Goal: Transaction & Acquisition: Obtain resource

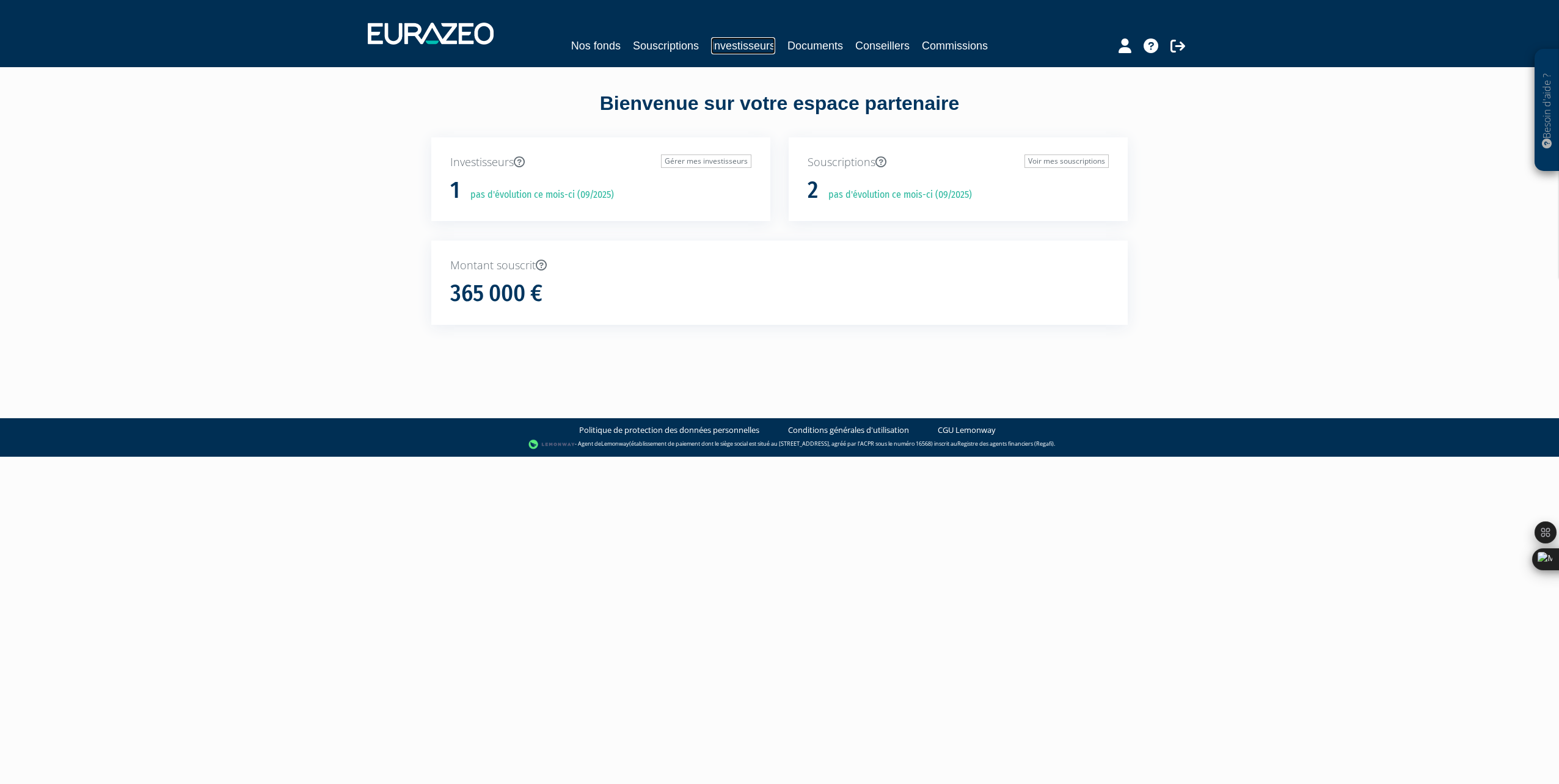
click at [736, 45] on link "Investisseurs" at bounding box center [743, 46] width 64 height 17
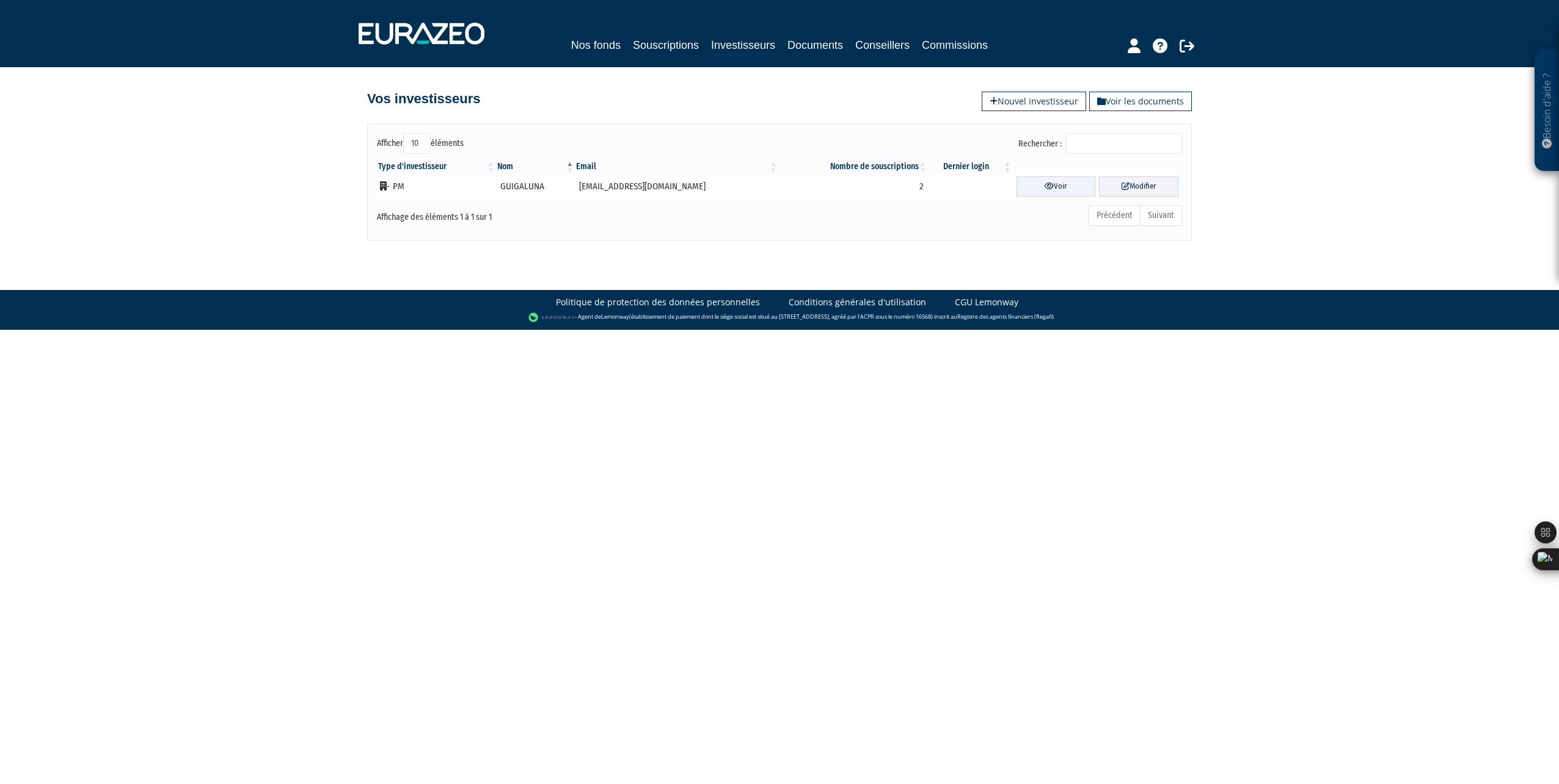
click at [1043, 189] on link "Voir" at bounding box center [1056, 187] width 79 height 20
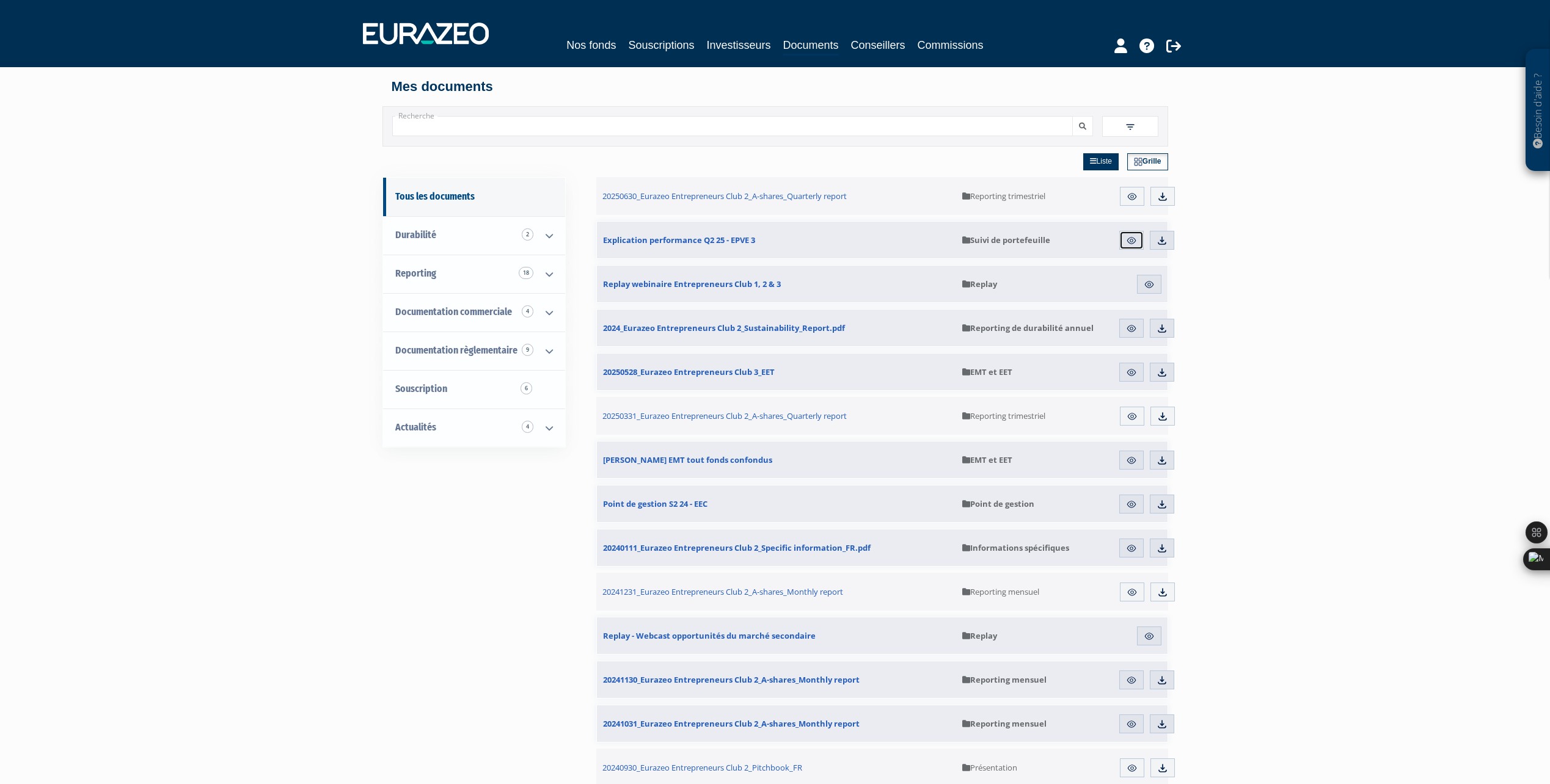
click at [1132, 243] on img at bounding box center [1132, 241] width 11 height 11
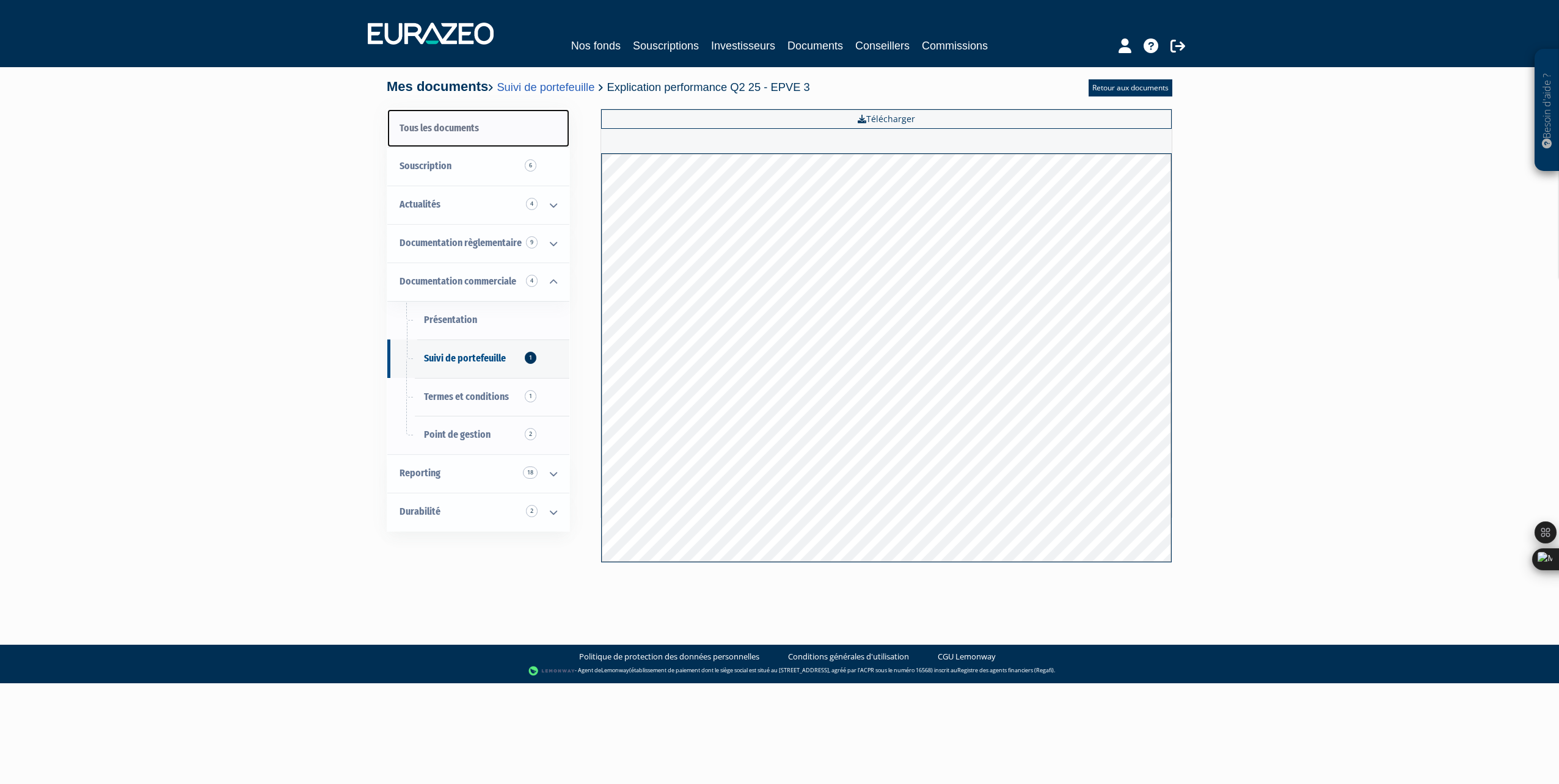
click at [444, 131] on link "Tous les documents" at bounding box center [478, 128] width 182 height 38
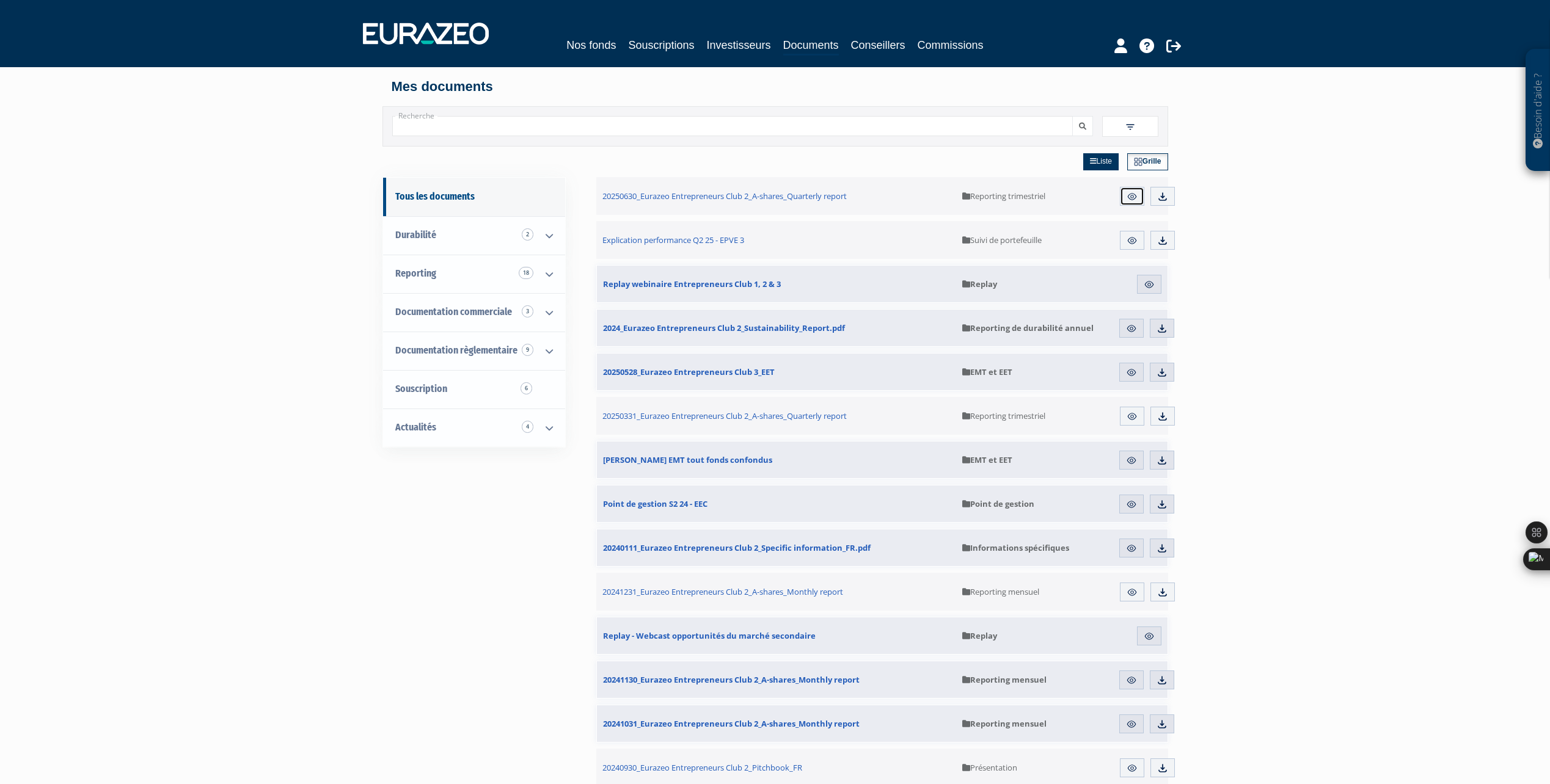
click at [1129, 195] on img at bounding box center [1132, 197] width 11 height 11
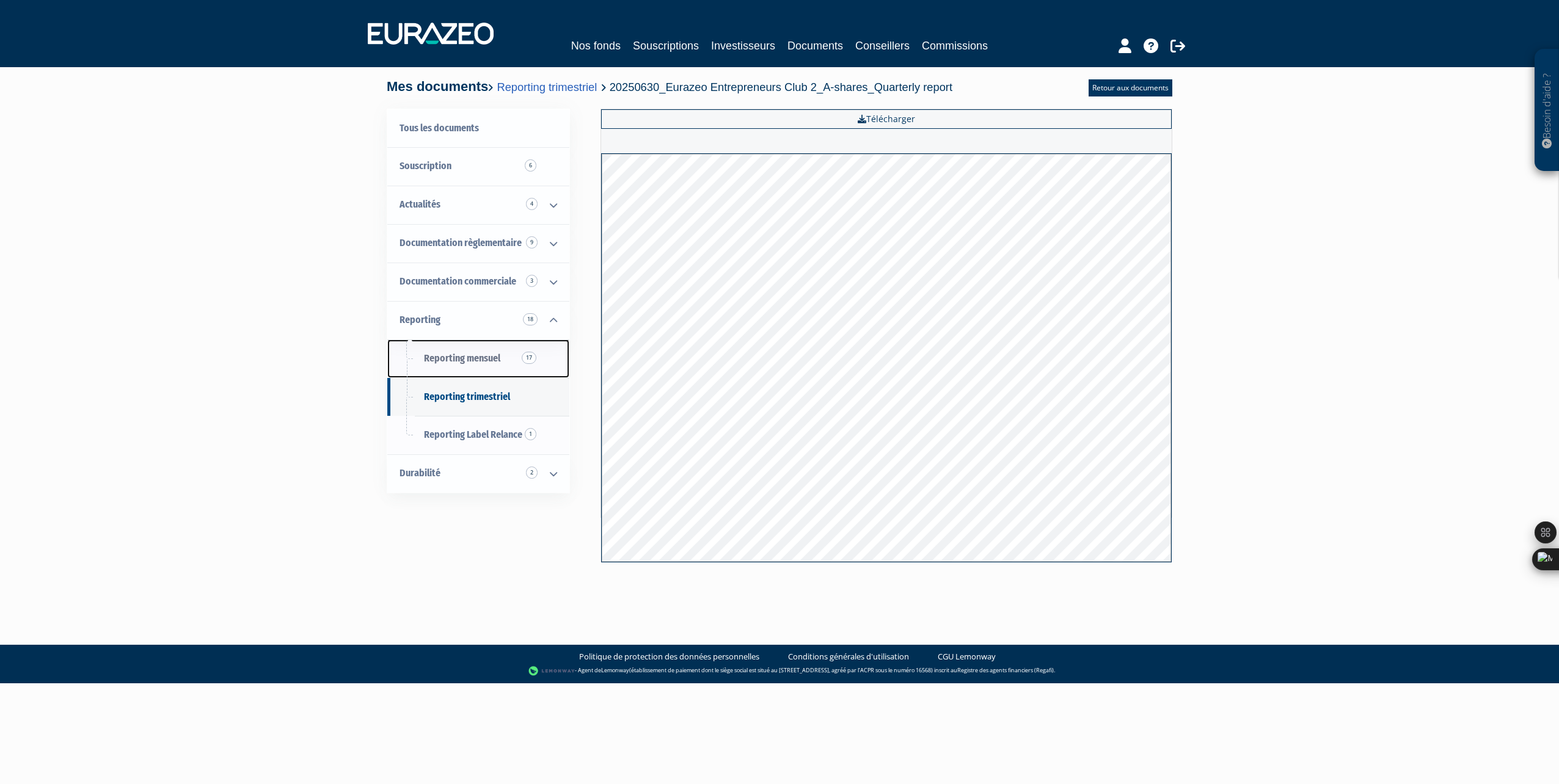
click at [484, 357] on span "Reporting mensuel 17" at bounding box center [462, 358] width 76 height 12
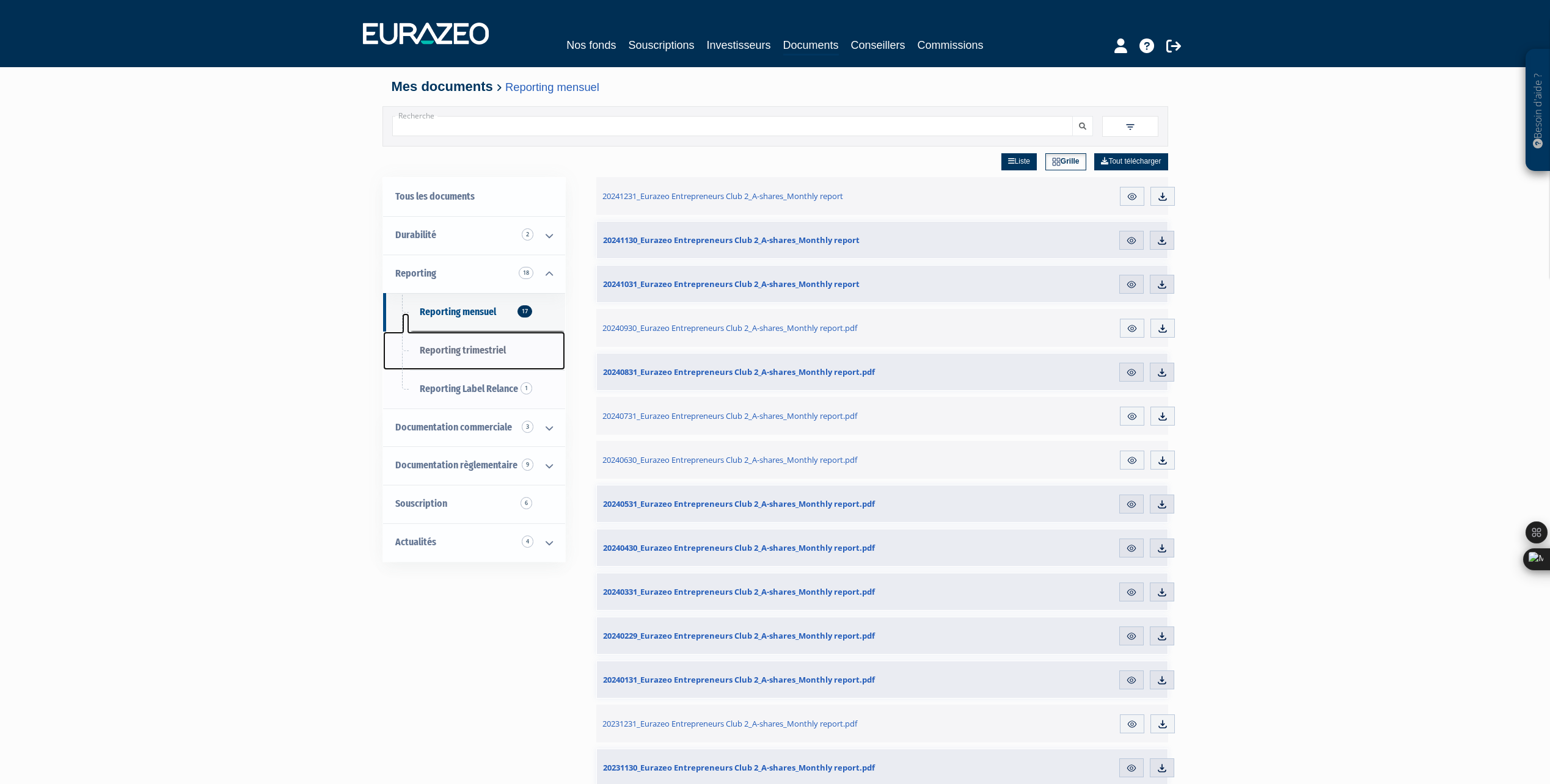
click at [462, 358] on link "Reporting trimestriel" at bounding box center [473, 351] width 182 height 38
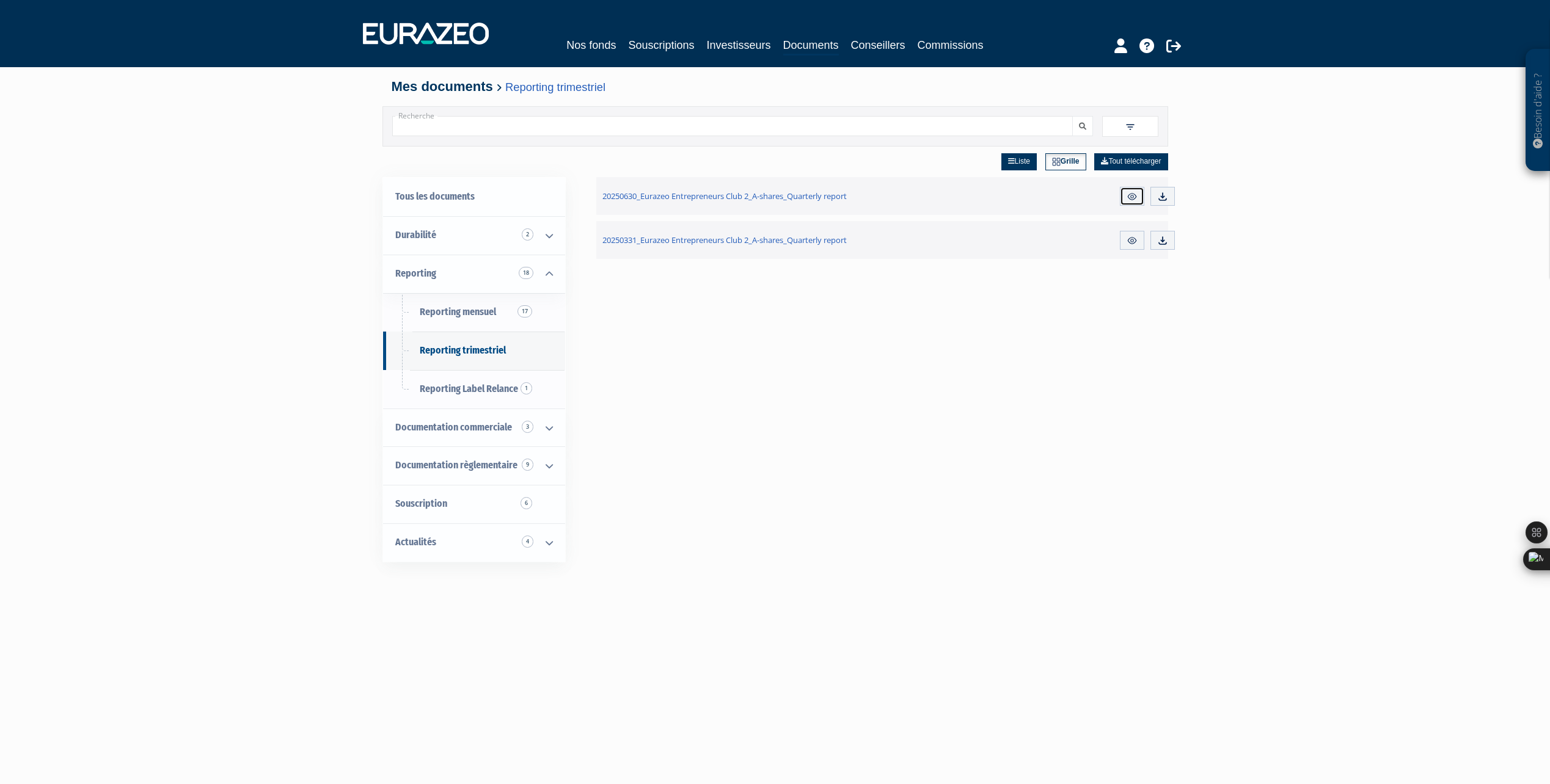
click at [1130, 192] on img at bounding box center [1132, 197] width 11 height 11
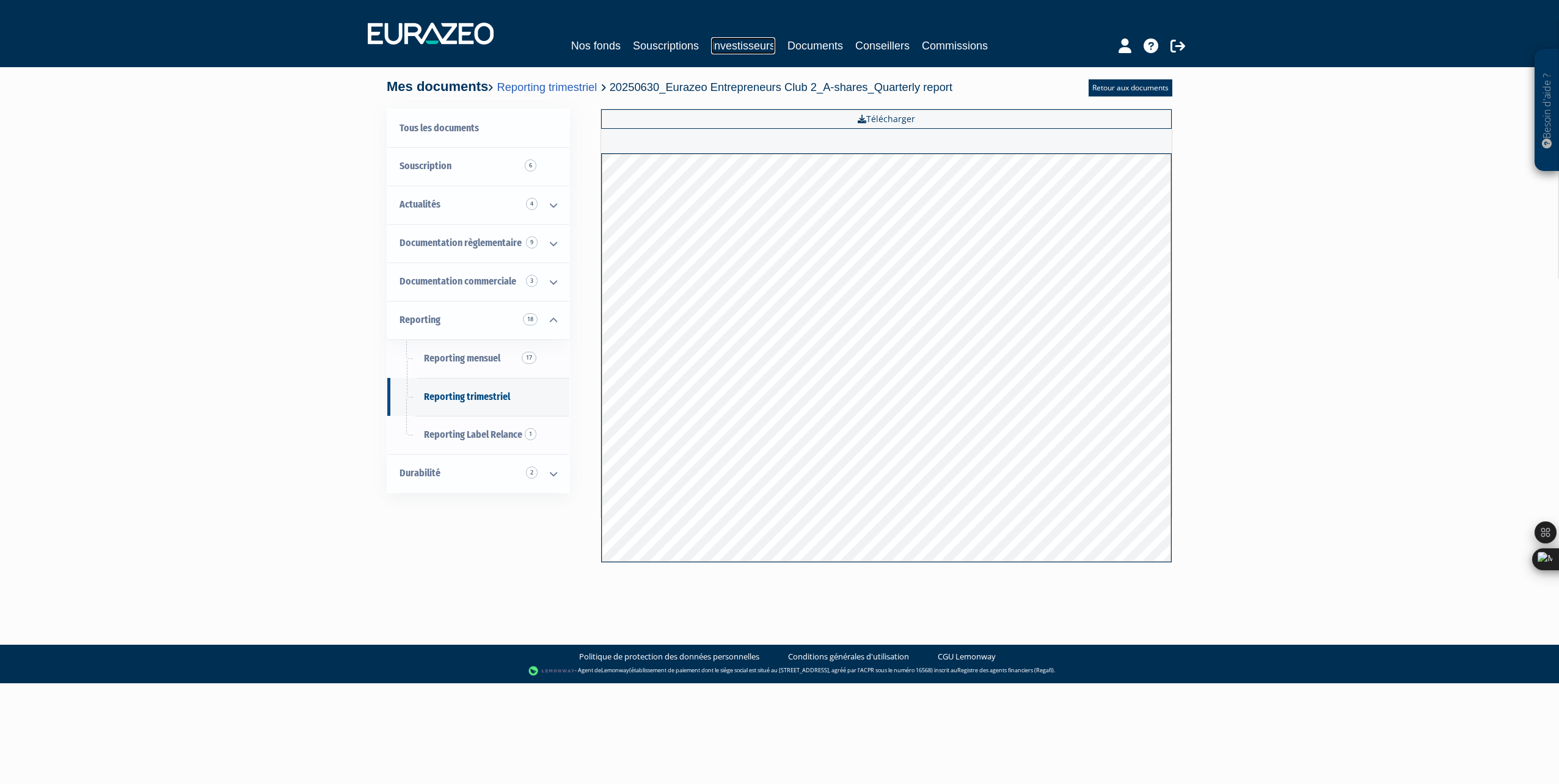
click at [759, 43] on link "Investisseurs" at bounding box center [743, 46] width 64 height 17
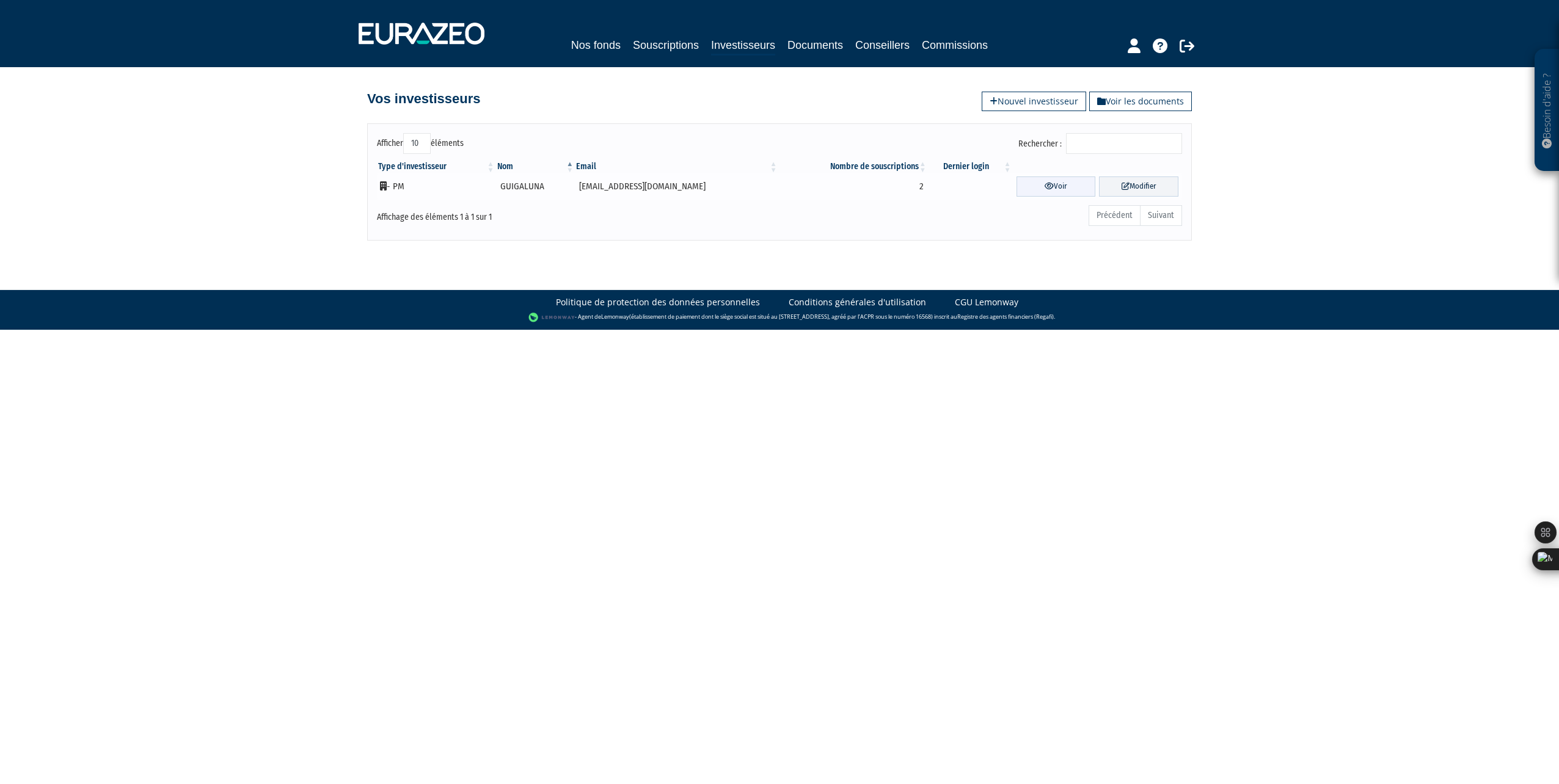
click at [1045, 189] on icon at bounding box center [1049, 185] width 9 height 8
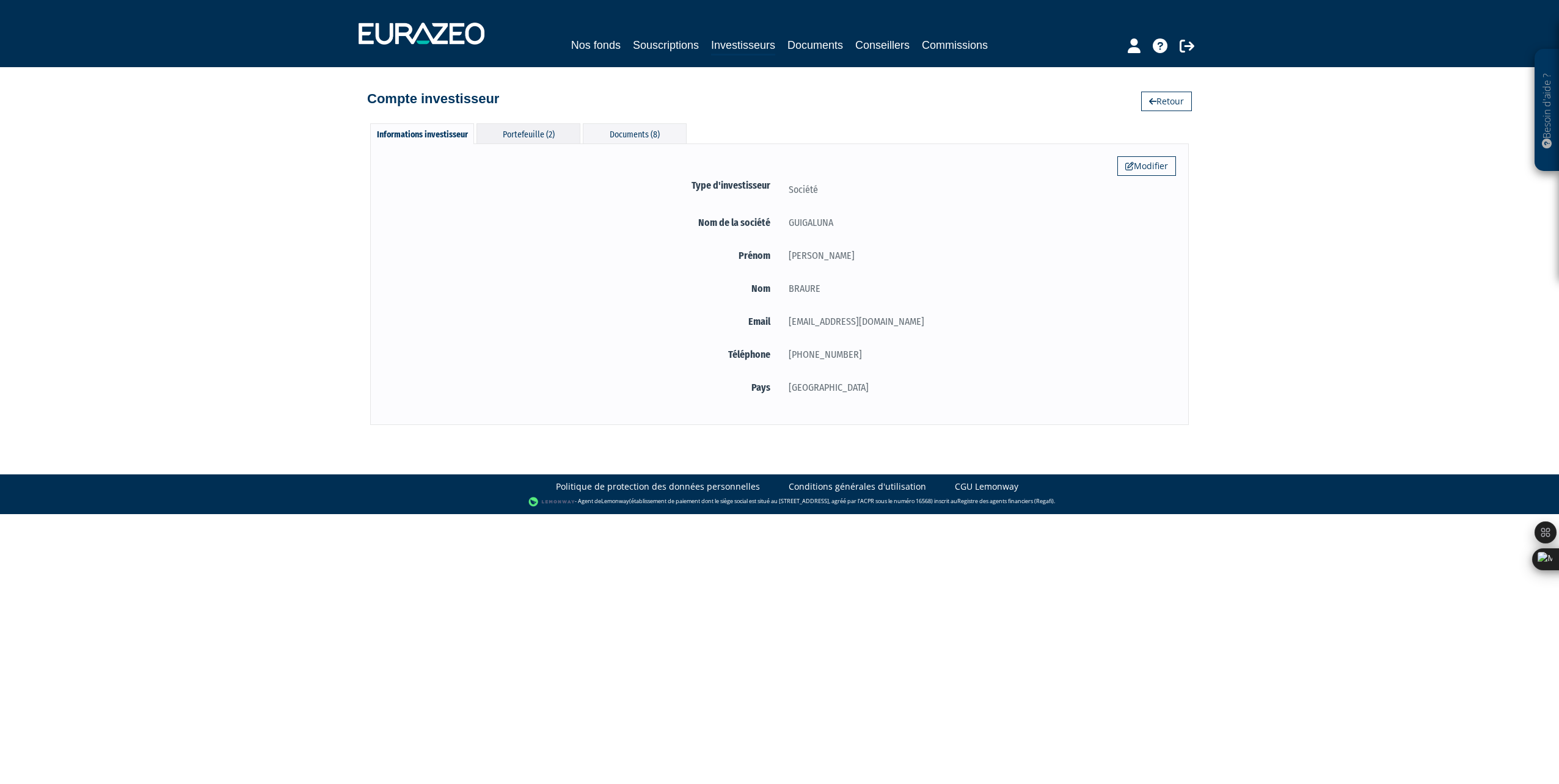
click at [524, 137] on div "Portefeuille (2)" at bounding box center [528, 133] width 104 height 20
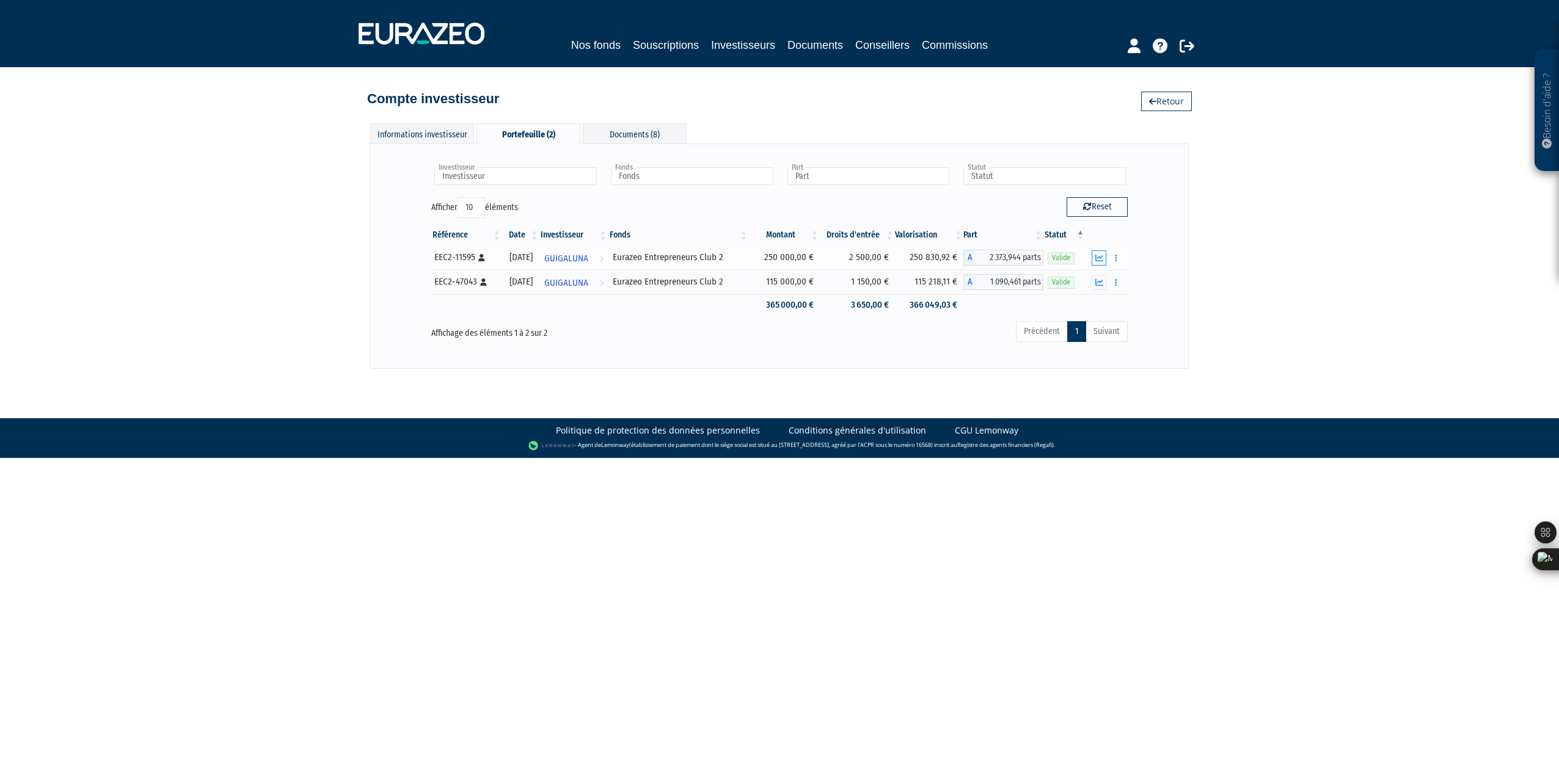
click at [1098, 260] on icon "button" at bounding box center [1099, 258] width 8 height 8
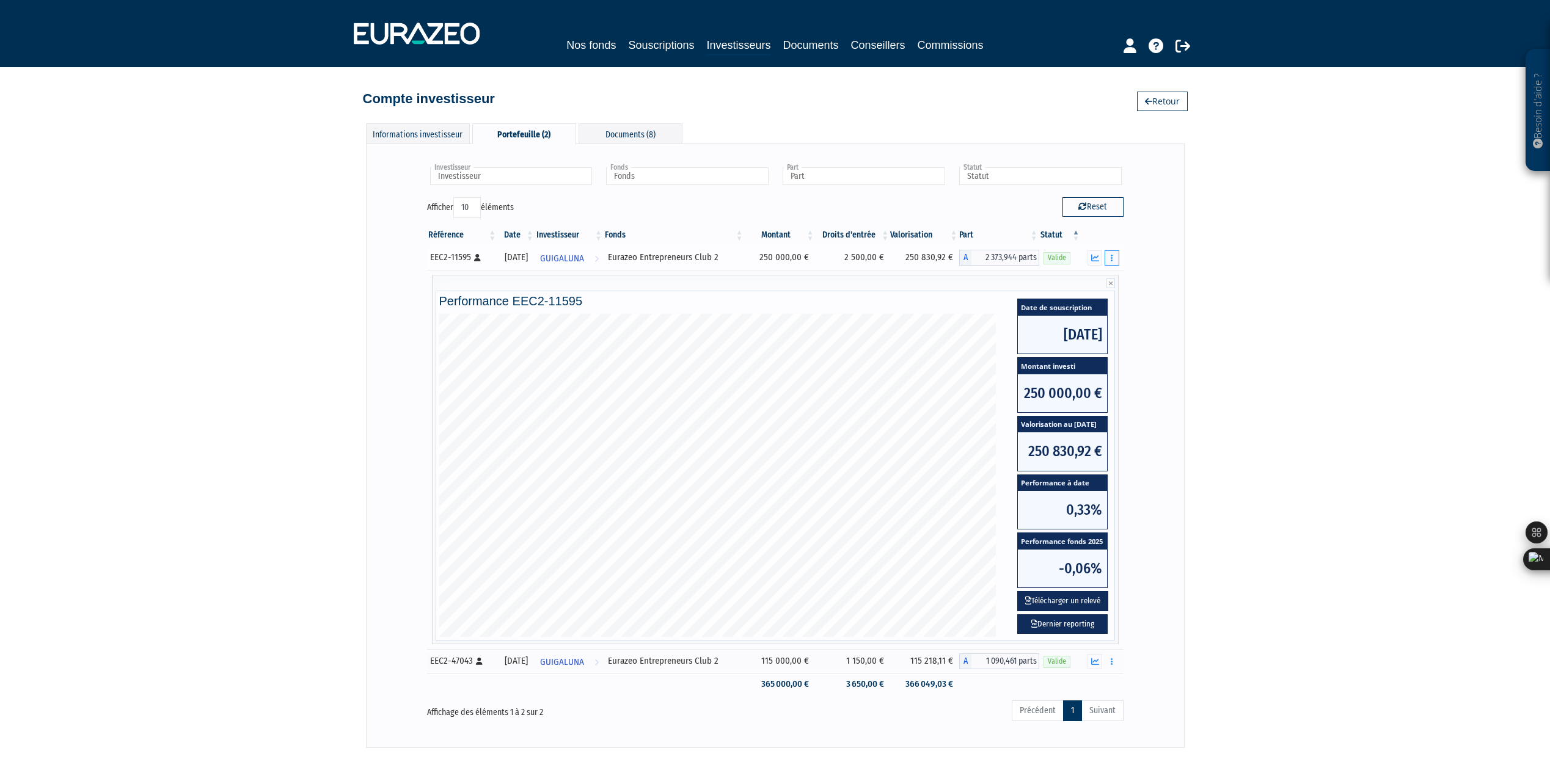
click at [1111, 258] on icon "button" at bounding box center [1111, 258] width 2 height 8
click at [1200, 266] on div "Besoin d'aide ? × J'ai besoin d'aide Si vous avez une question à propos du fonc…" at bounding box center [775, 374] width 1550 height 748
click at [1116, 664] on button "button" at bounding box center [1112, 661] width 15 height 16
click at [1241, 615] on div "Besoin d'aide ? × J'ai besoin d'aide Si vous avez une question à propos du fonc…" at bounding box center [775, 374] width 1550 height 748
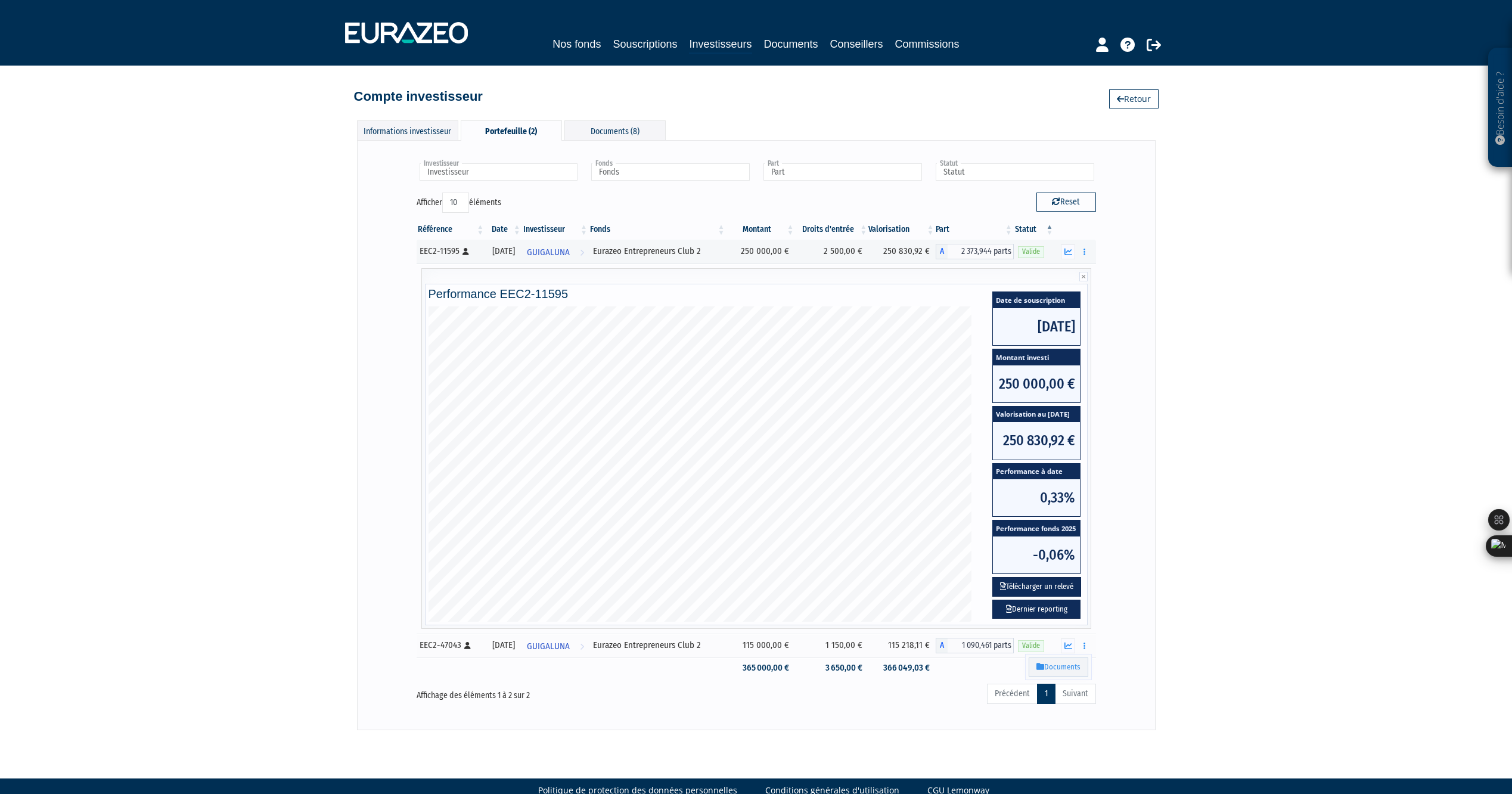
scroll to position [23, 0]
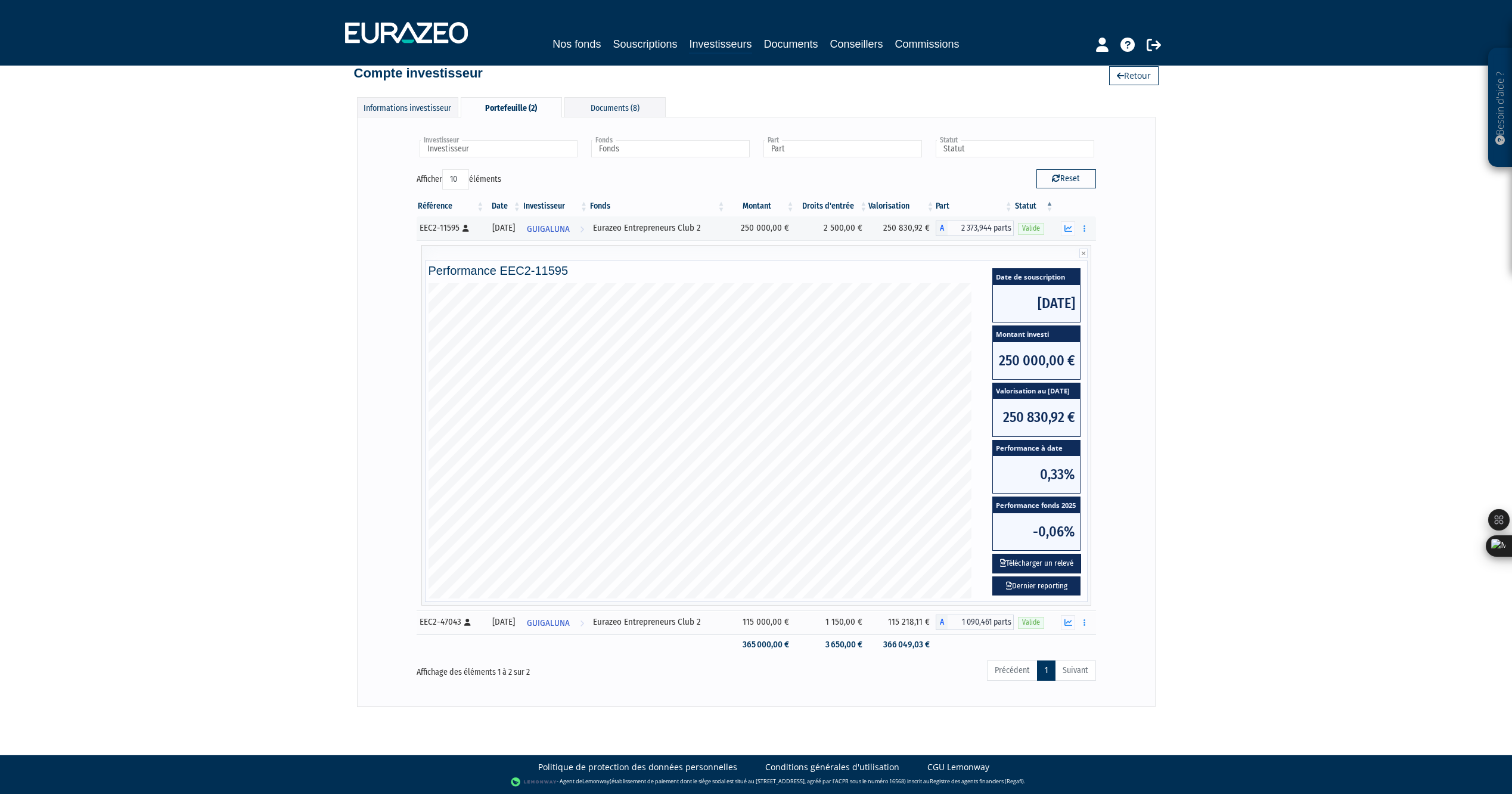
click at [1080, 672] on ul "Précédent 1 Suivant" at bounding box center [1041, 670] width 109 height 20
click at [1082, 672] on ul "Précédent 1 Suivant" at bounding box center [1041, 670] width 109 height 20
click at [1066, 620] on icon "button" at bounding box center [1068, 623] width 8 height 8
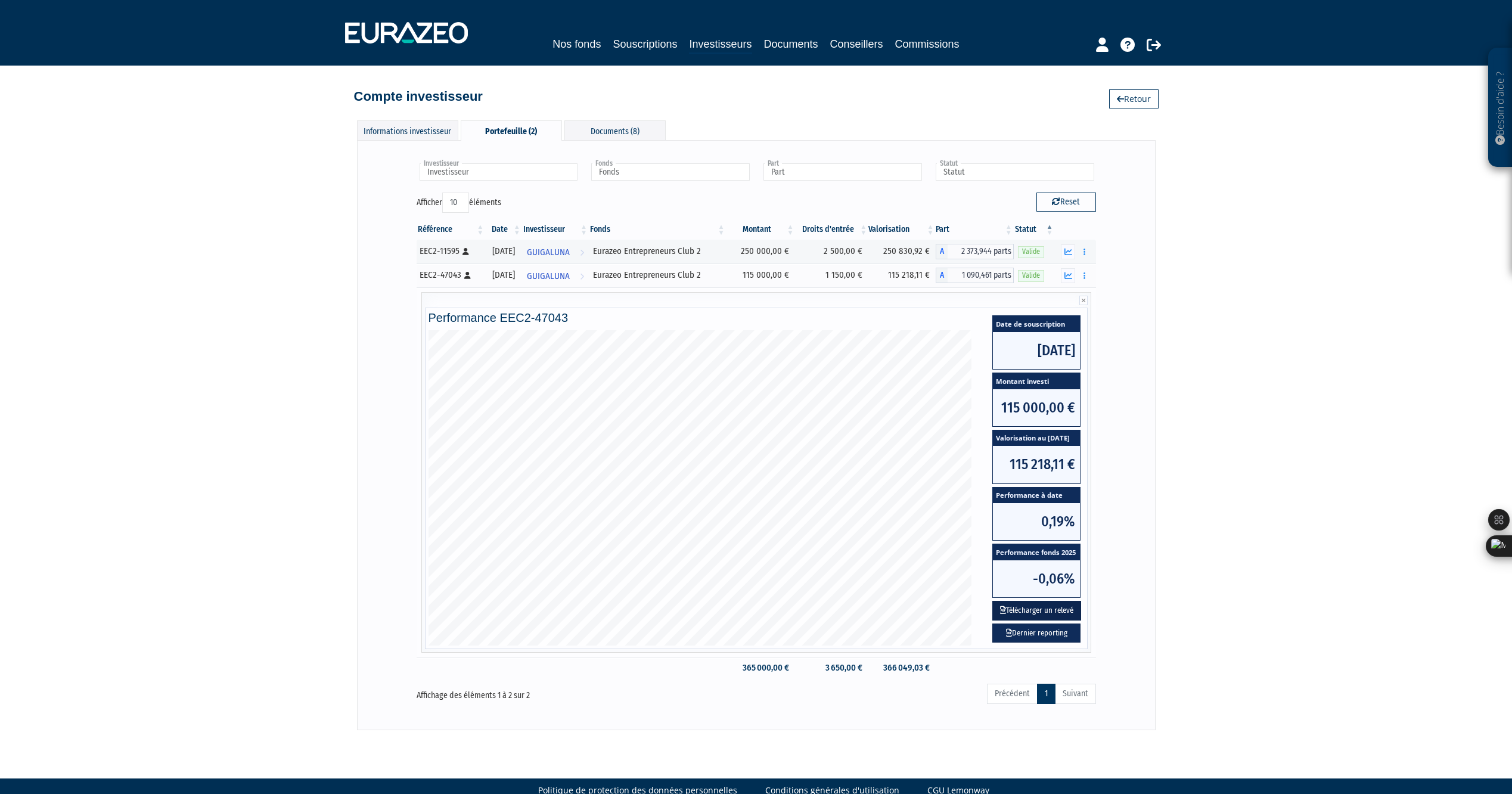
click at [1051, 611] on button "Télécharger un relevé" at bounding box center [1036, 610] width 89 height 19
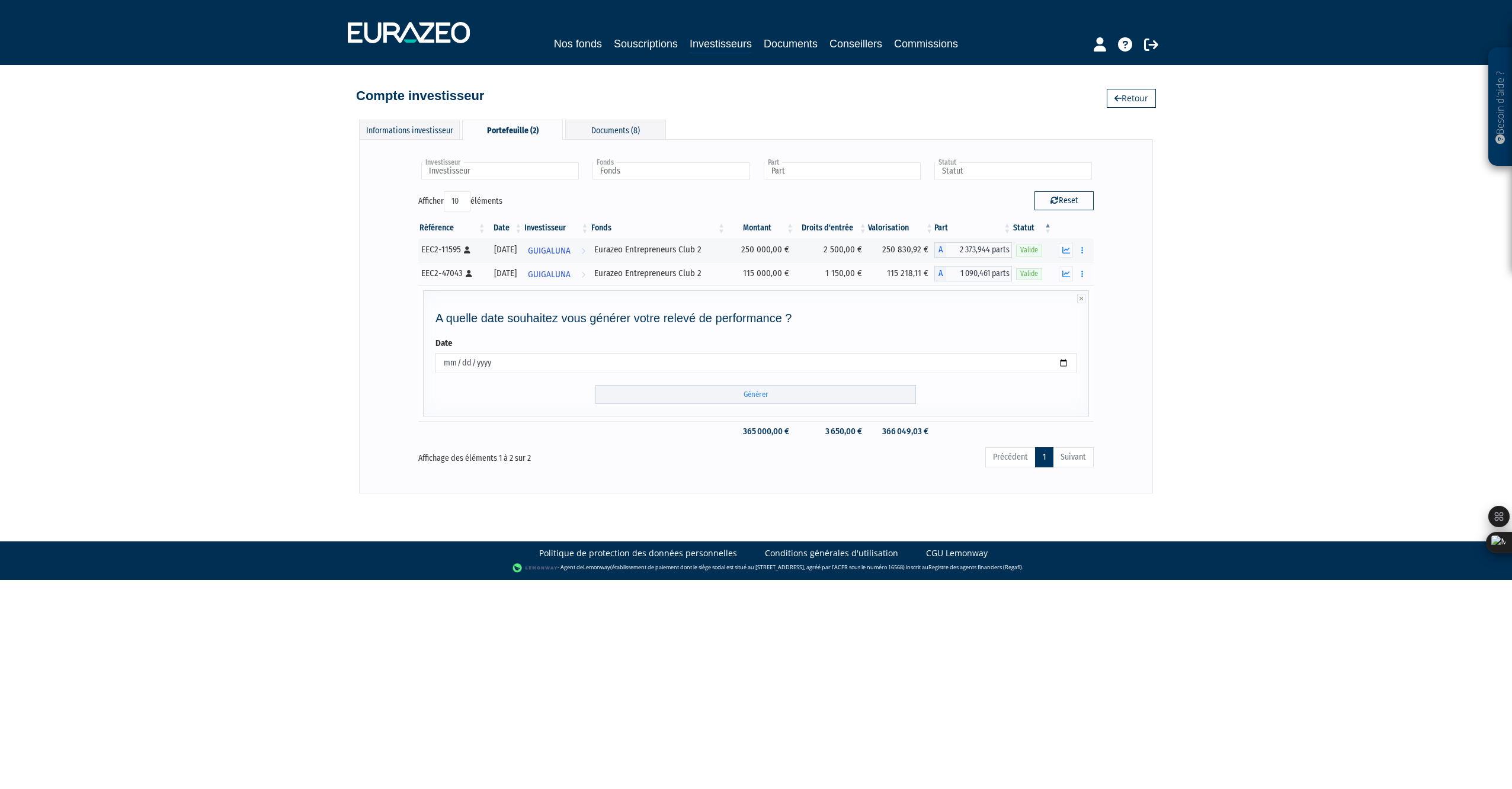
click at [519, 362] on input "[DATE]" at bounding box center [756, 363] width 641 height 20
click at [1194, 326] on div "Besoin d'aide ? × J'ai besoin d'aide Si vous avez une question à propos du fonc…" at bounding box center [756, 247] width 1512 height 494
click at [785, 394] on input "Générer" at bounding box center [755, 395] width 321 height 19
click at [1066, 250] on icon "button" at bounding box center [1066, 250] width 8 height 8
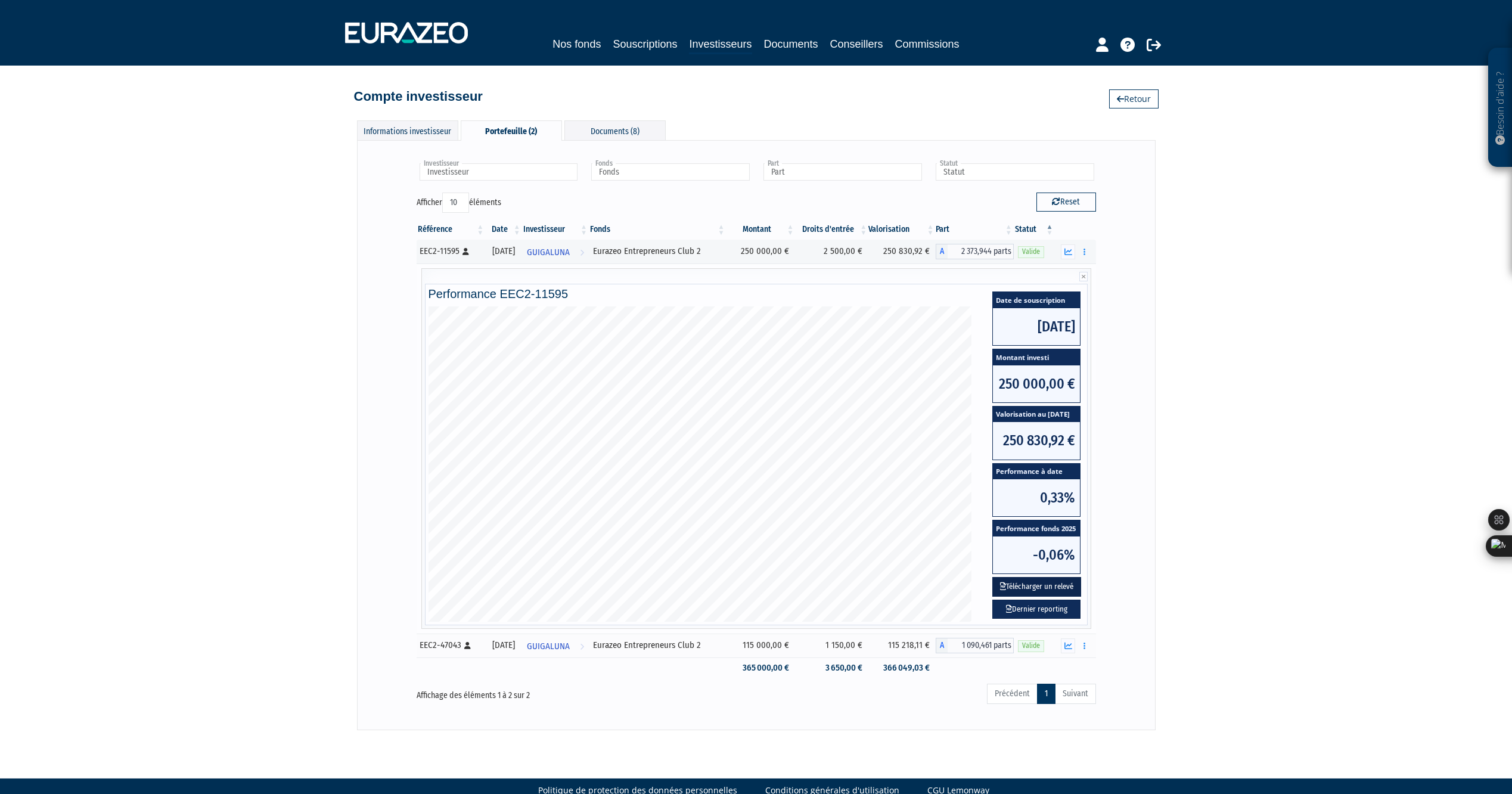
click at [1047, 588] on button "Télécharger un relevé" at bounding box center [1036, 587] width 89 height 19
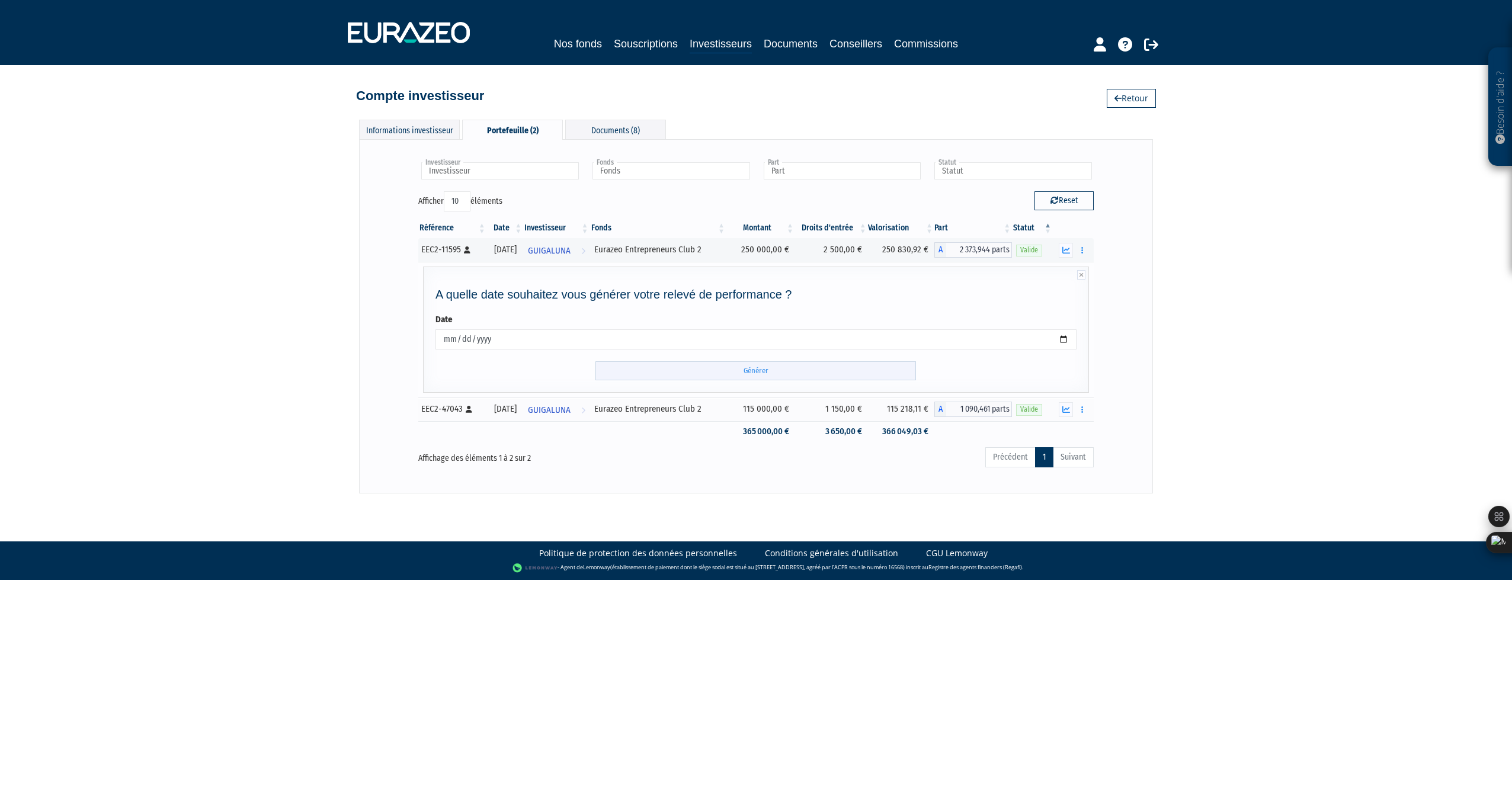
click at [769, 372] on input "Générer" at bounding box center [755, 371] width 321 height 19
